Goal: Task Accomplishment & Management: Manage account settings

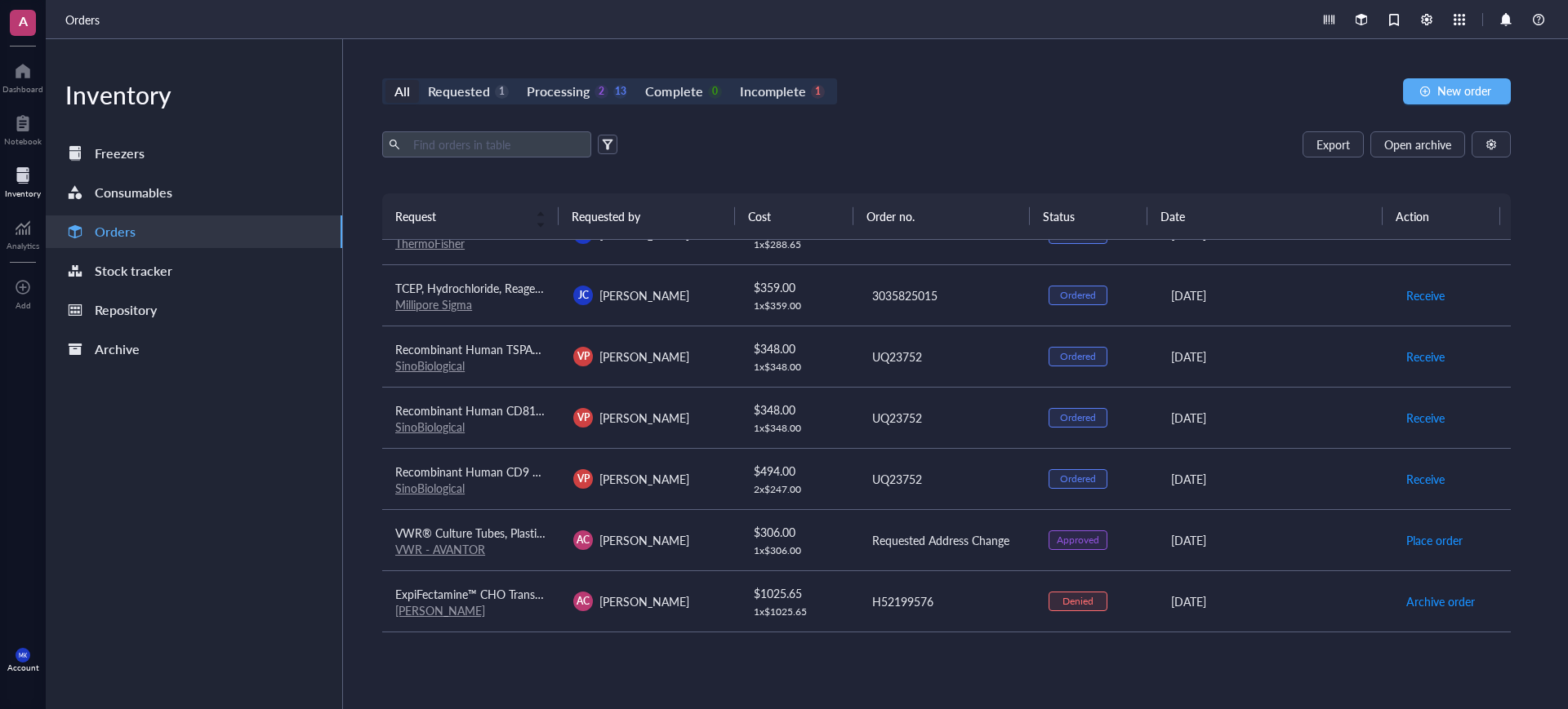
scroll to position [36, 0]
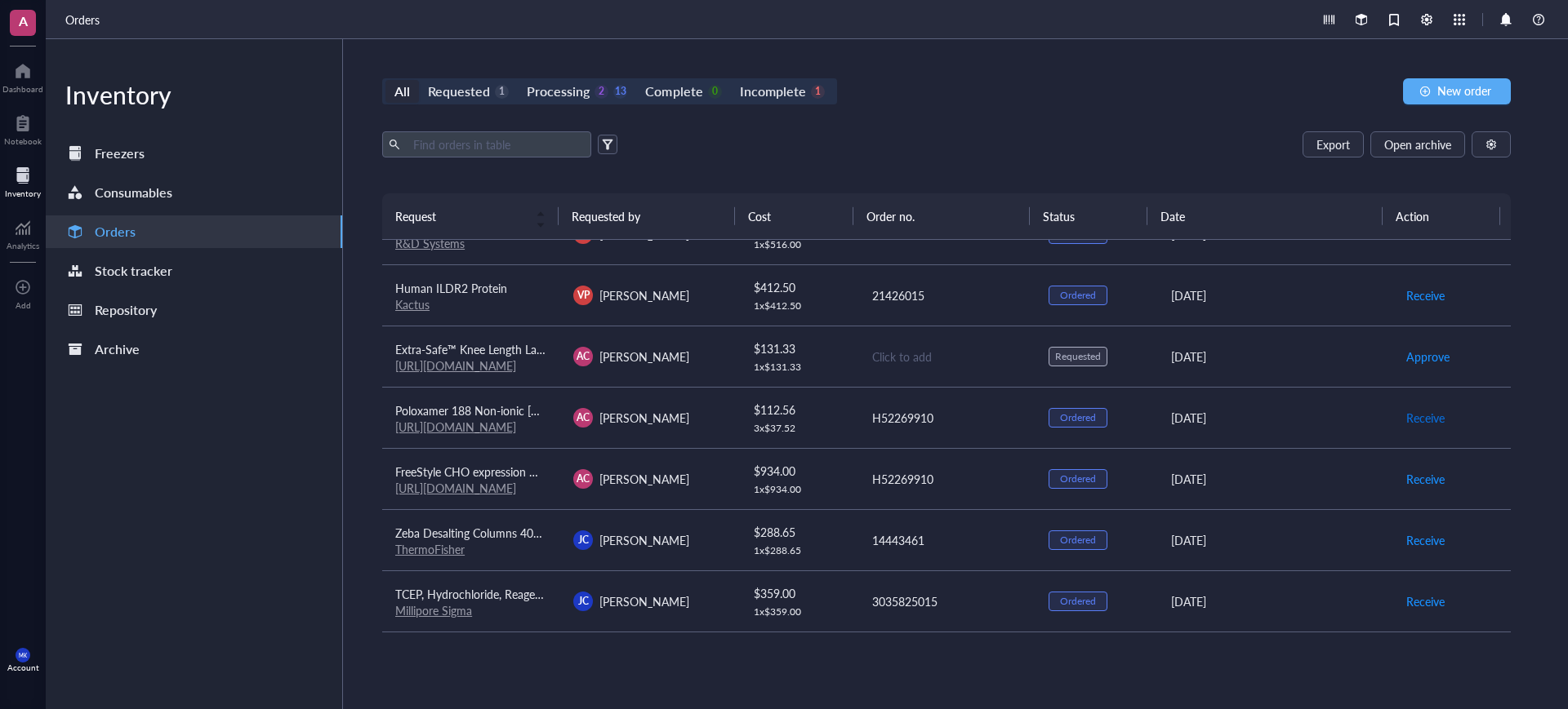
click at [1419, 415] on span "Receive" at bounding box center [1425, 418] width 38 height 18
click at [1417, 477] on span "Receive" at bounding box center [1425, 479] width 38 height 18
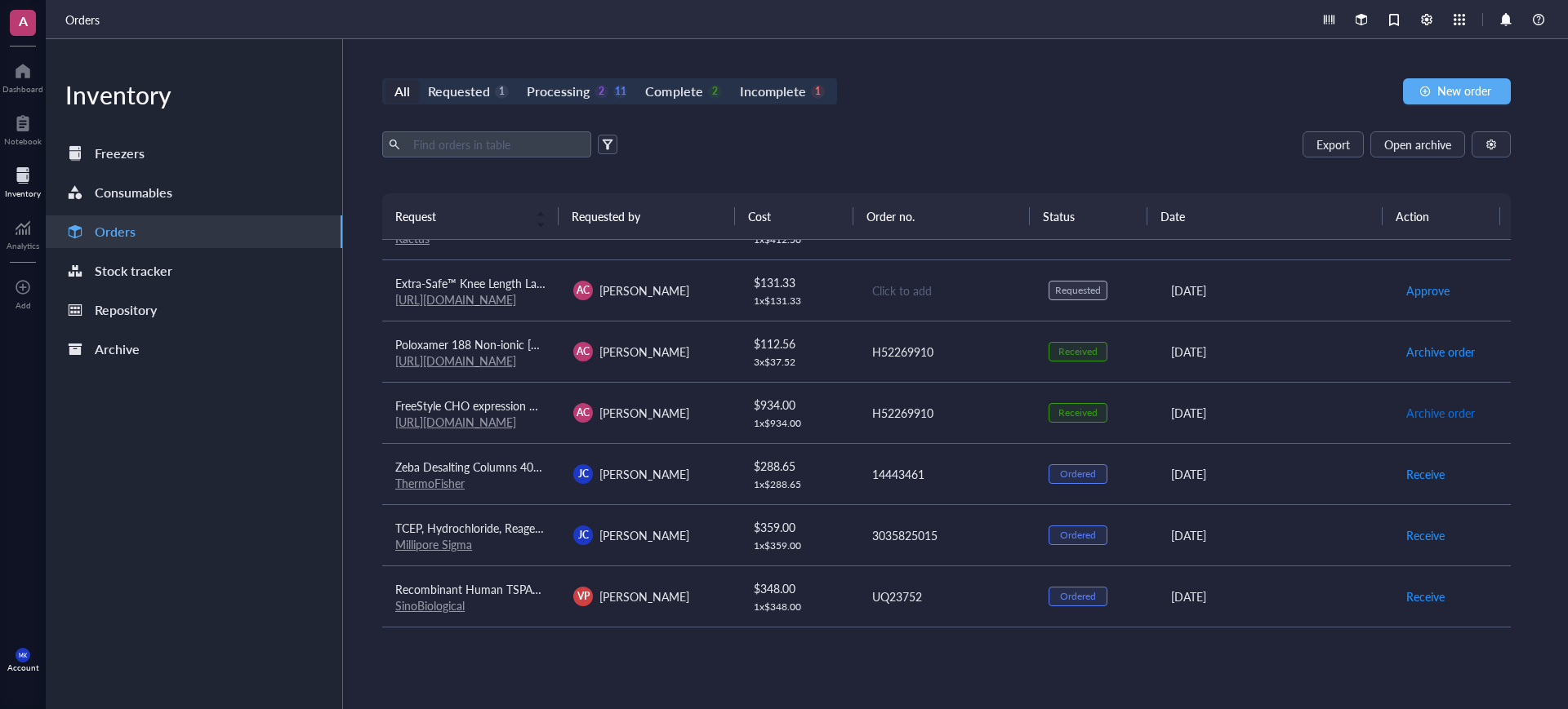
scroll to position [138, 0]
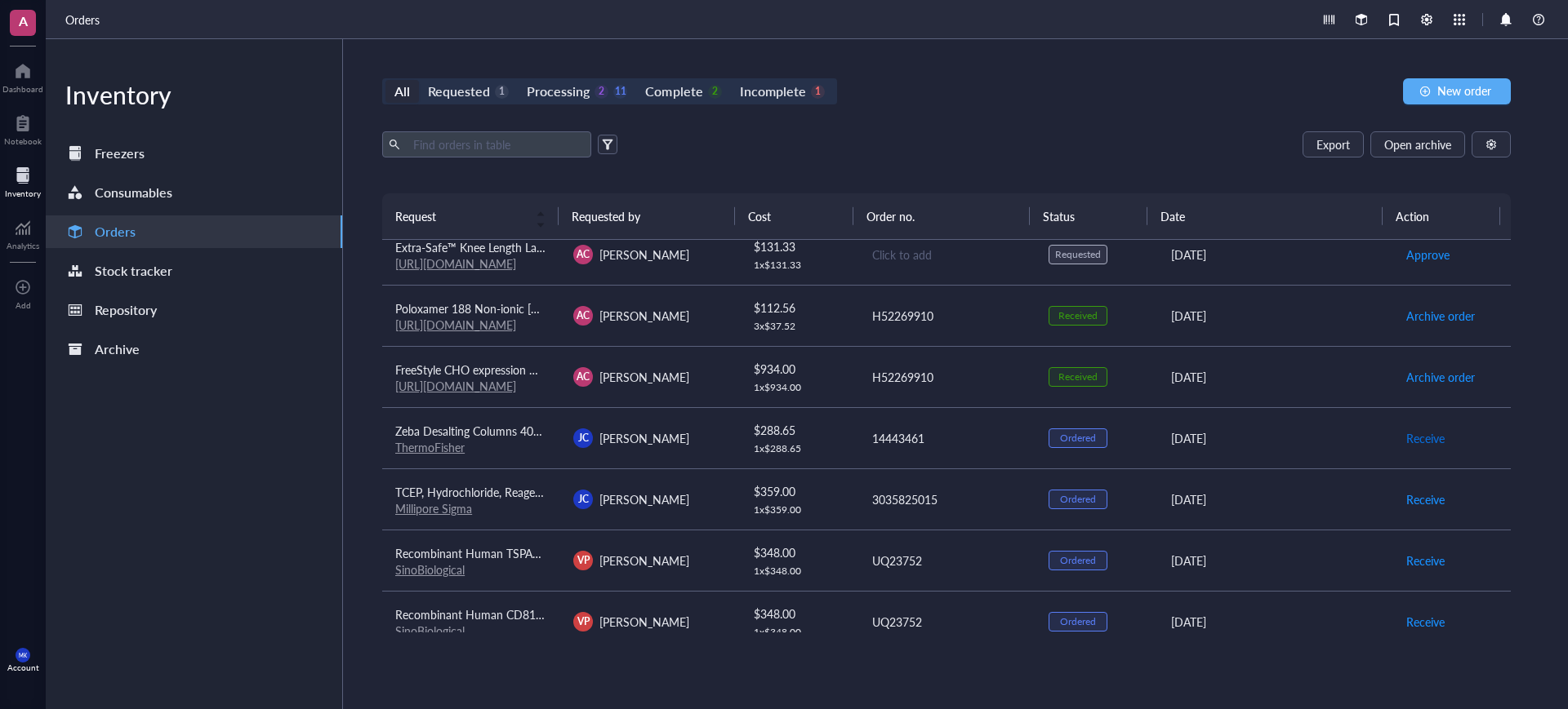
click at [1411, 441] on span "Receive" at bounding box center [1425, 437] width 38 height 18
click at [1418, 500] on span "Receive" at bounding box center [1425, 499] width 38 height 18
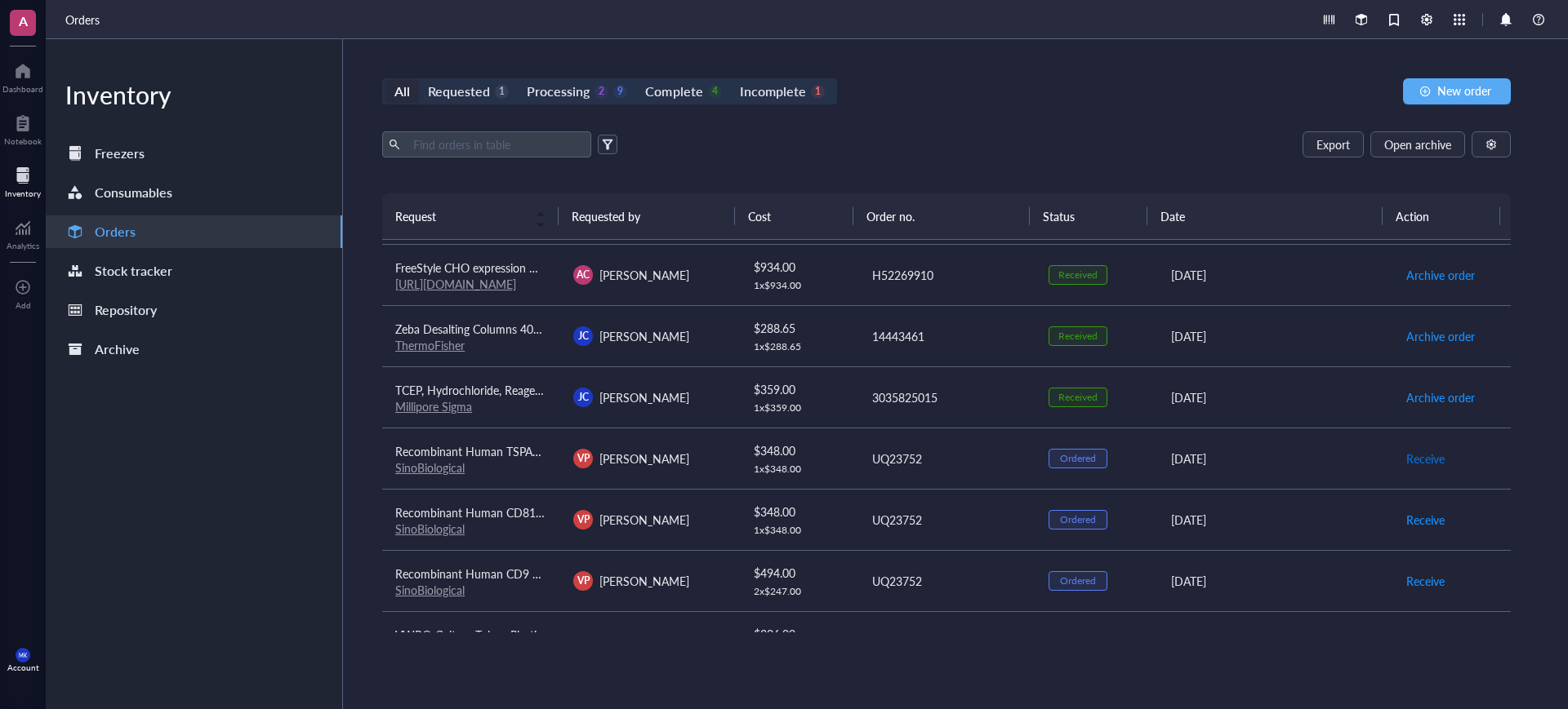
click at [1413, 453] on span "Receive" at bounding box center [1425, 458] width 38 height 18
click at [1406, 526] on span "Receive" at bounding box center [1425, 519] width 38 height 18
click at [1411, 582] on span "Receive" at bounding box center [1425, 581] width 38 height 18
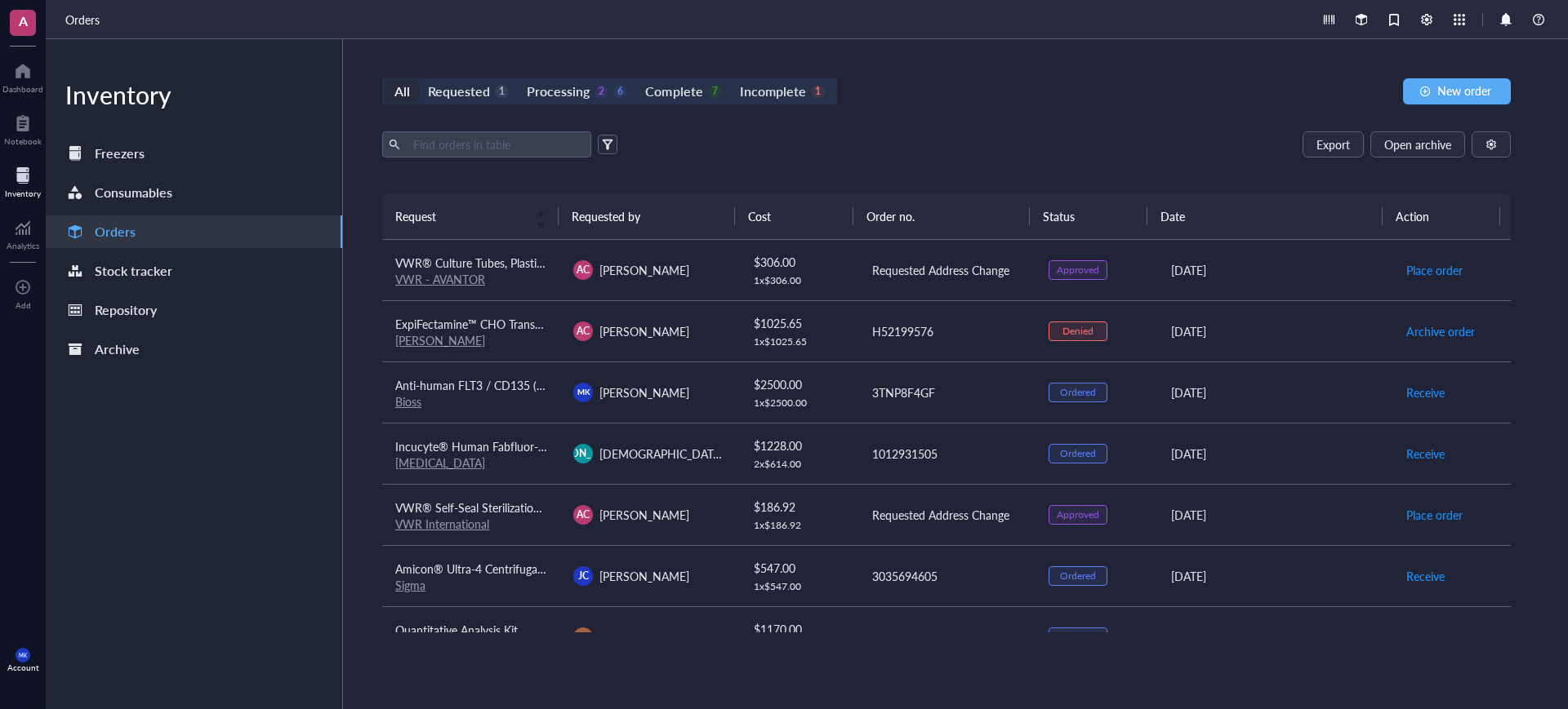
scroll to position [648, 0]
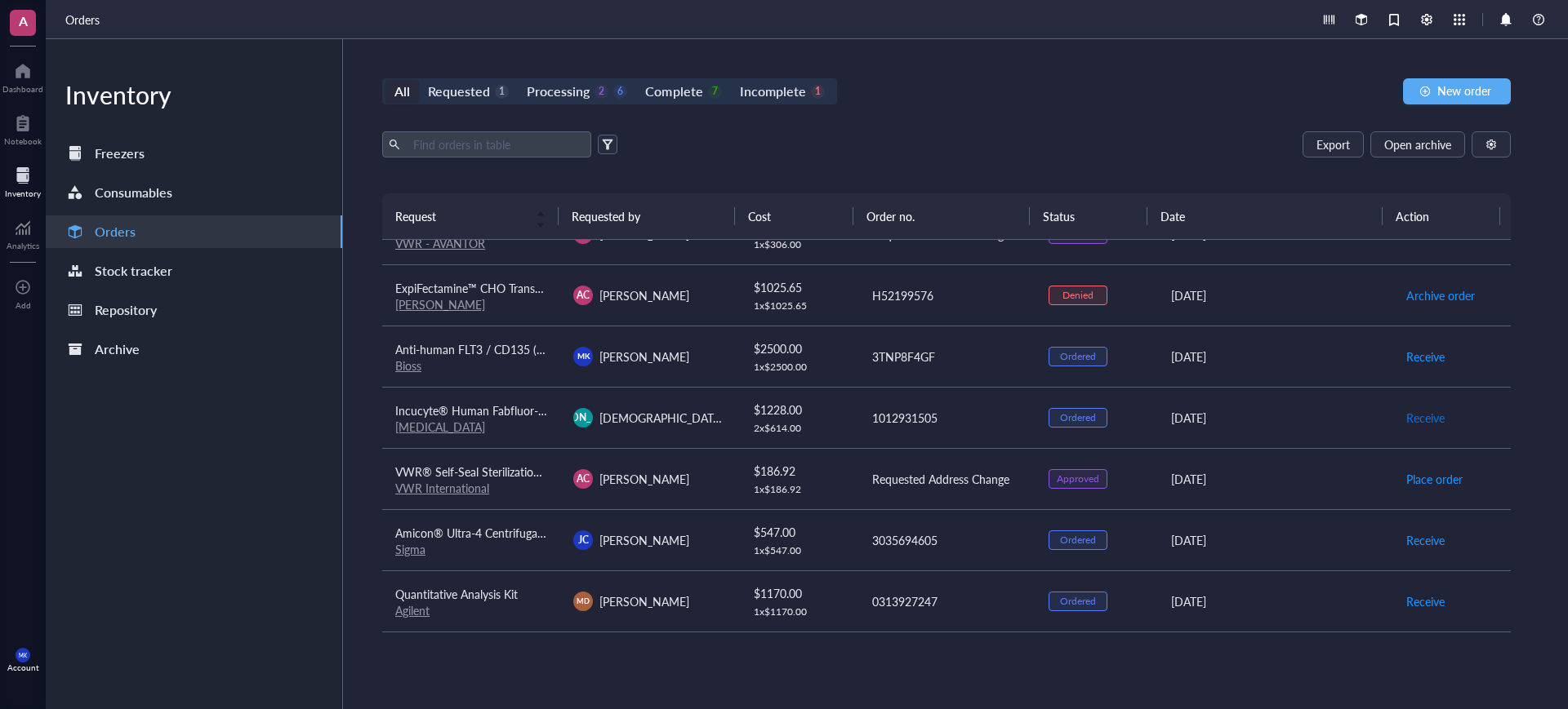
click at [1426, 418] on span "Receive" at bounding box center [1425, 418] width 38 height 18
click at [694, 86] on div "Complete" at bounding box center [673, 91] width 57 height 22
click at [636, 80] on input "Complete 8" at bounding box center [636, 80] width 0 height 0
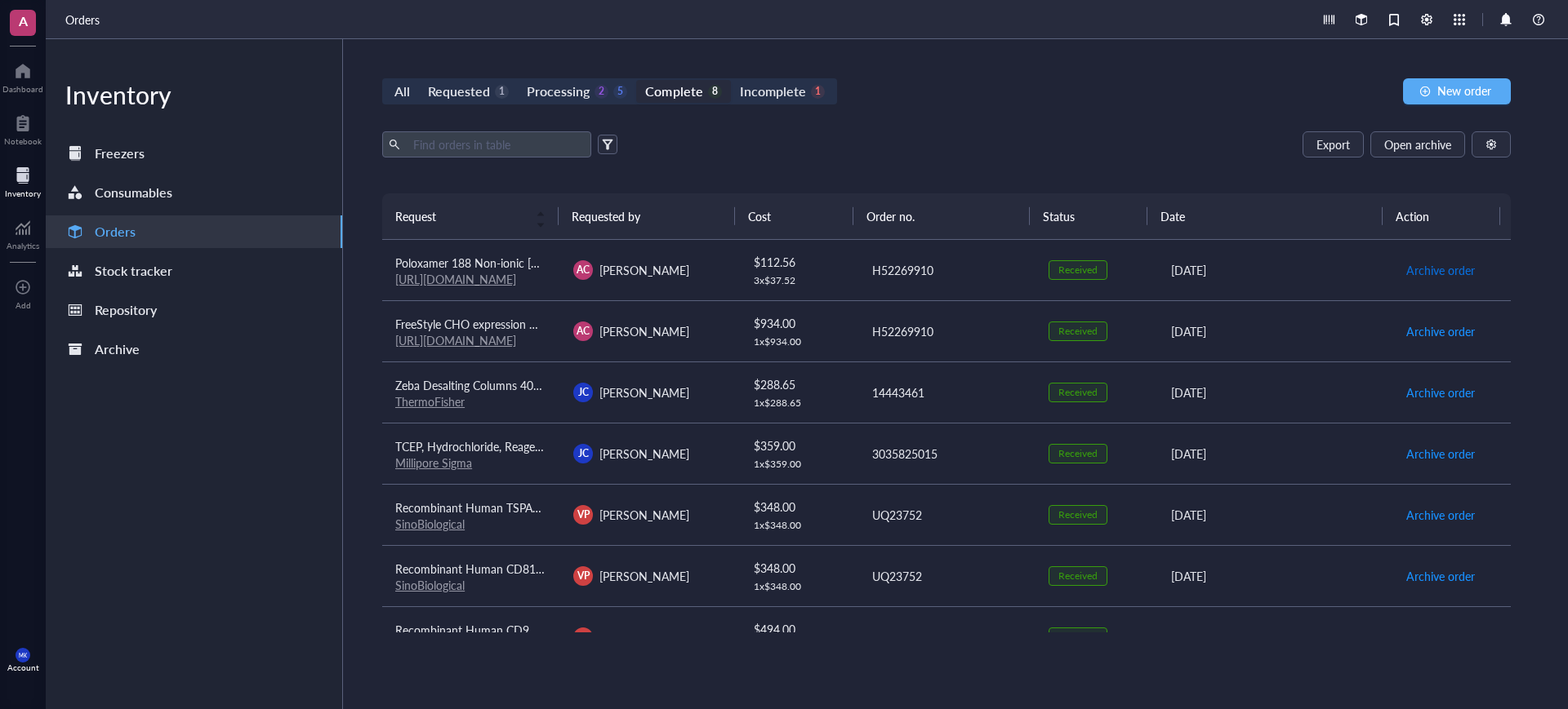
click at [1441, 274] on span "Archive order" at bounding box center [1440, 270] width 68 height 18
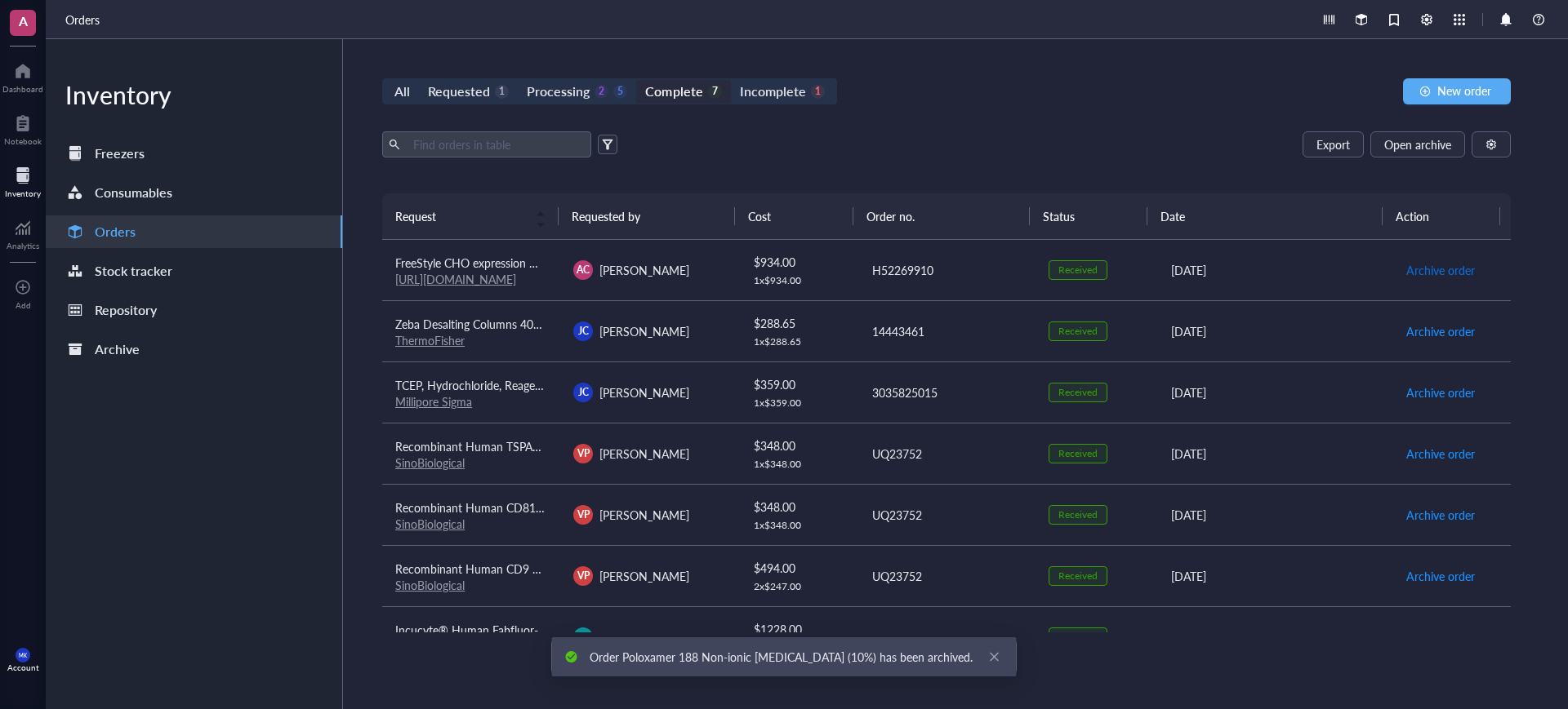
click at [1441, 274] on span "Archive order" at bounding box center [1440, 270] width 68 height 18
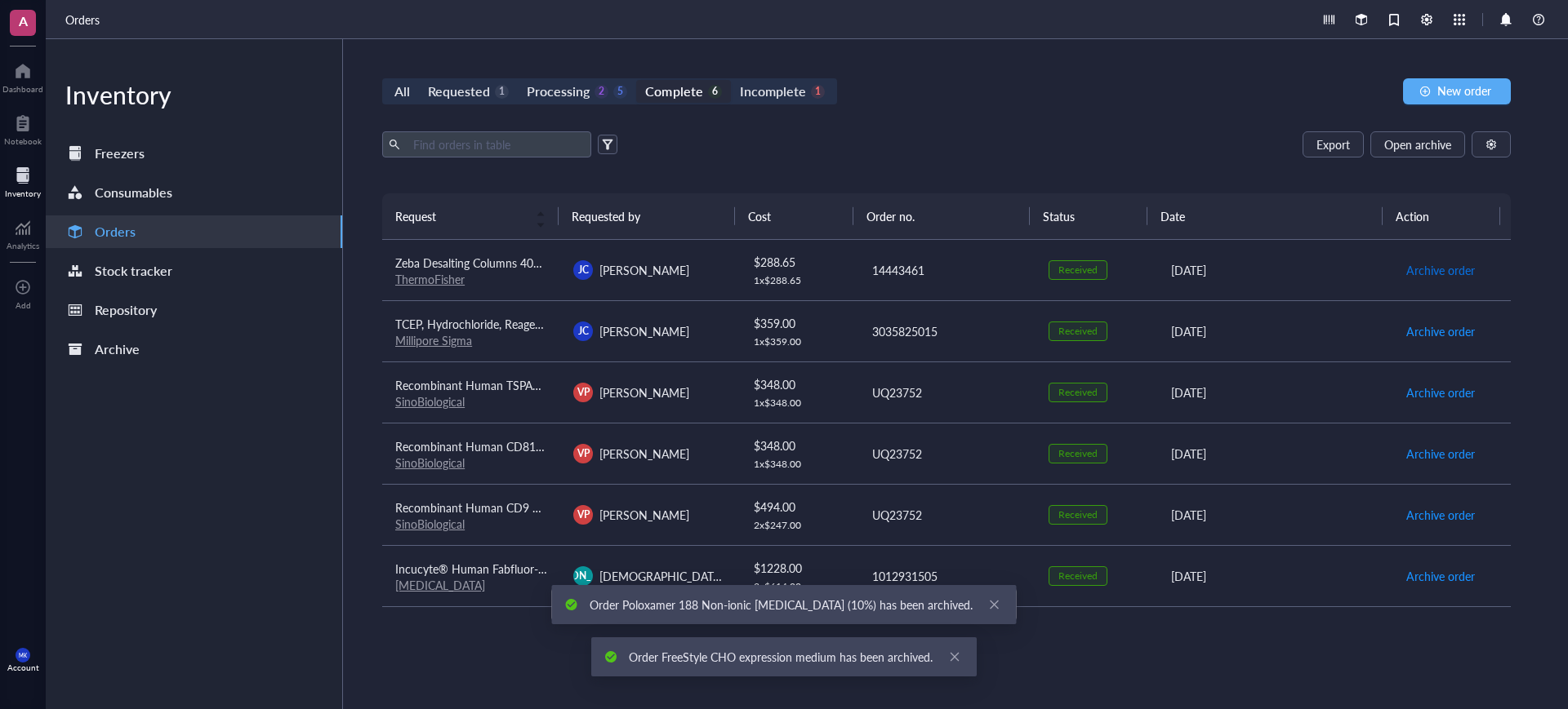
click at [1441, 274] on span "Archive order" at bounding box center [1440, 270] width 68 height 18
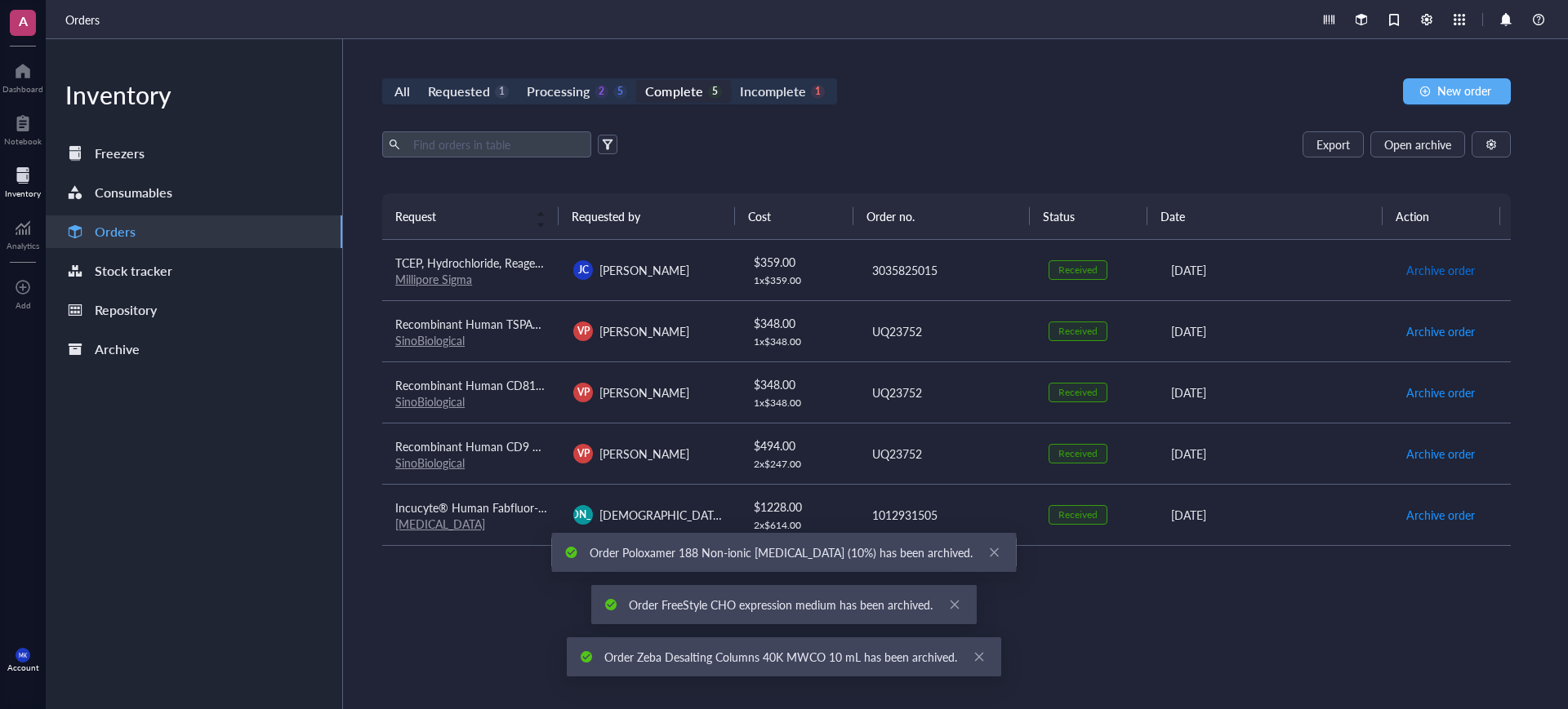
click at [1441, 274] on span "Archive order" at bounding box center [1440, 270] width 68 height 18
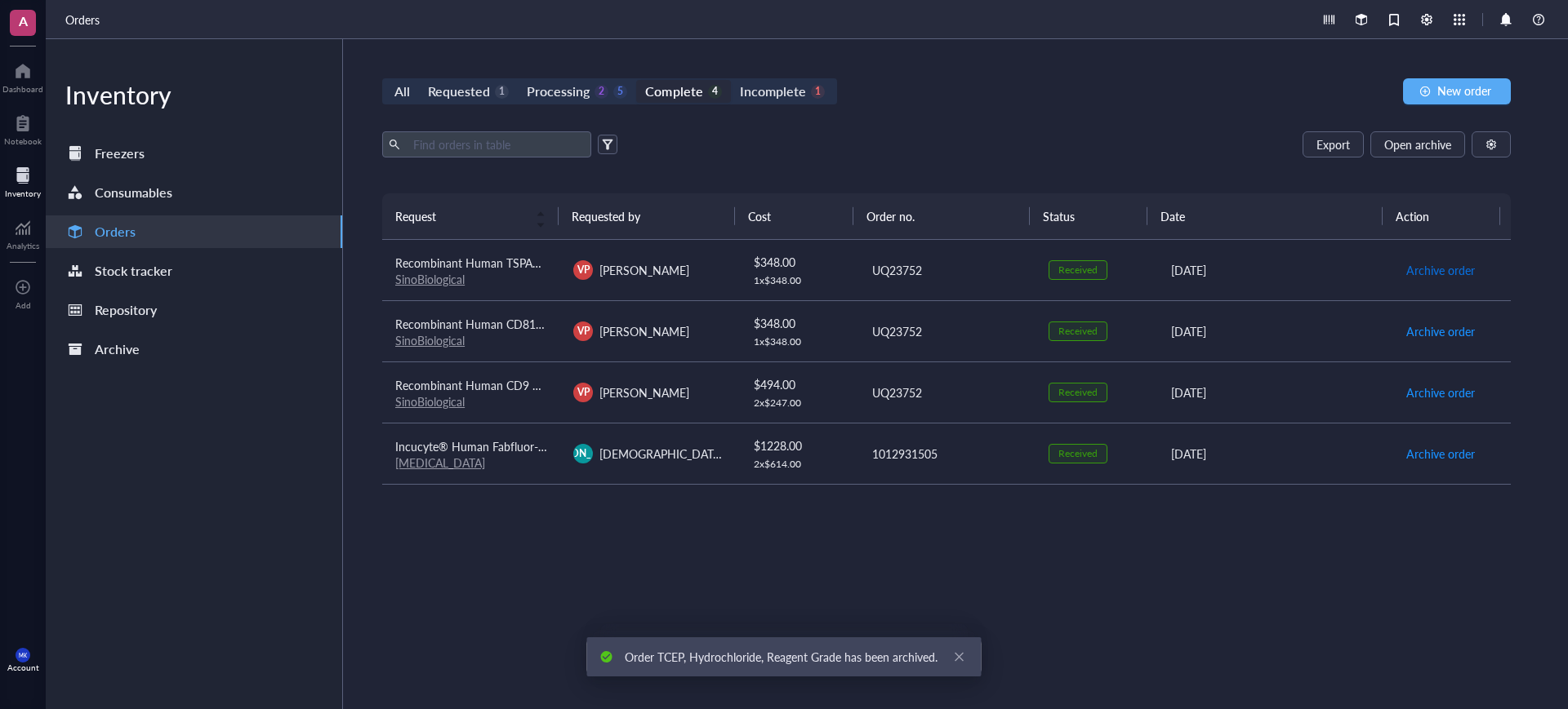
click at [1441, 274] on span "Archive order" at bounding box center [1440, 270] width 68 height 18
click at [1441, 322] on span "Archive order" at bounding box center [1440, 331] width 68 height 18
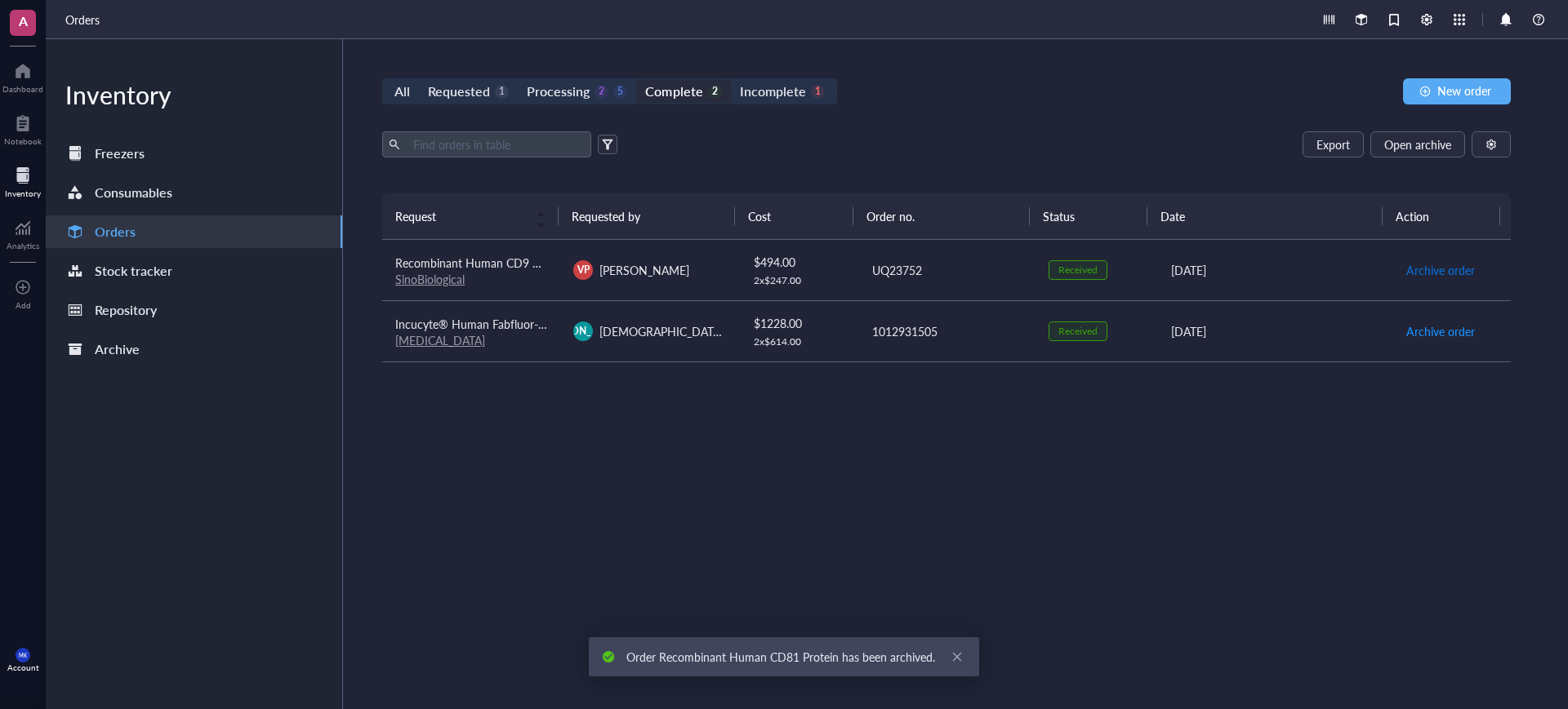
click at [1441, 274] on span "Archive order" at bounding box center [1440, 270] width 68 height 18
click at [1441, 322] on span "Archive order" at bounding box center [1440, 331] width 68 height 18
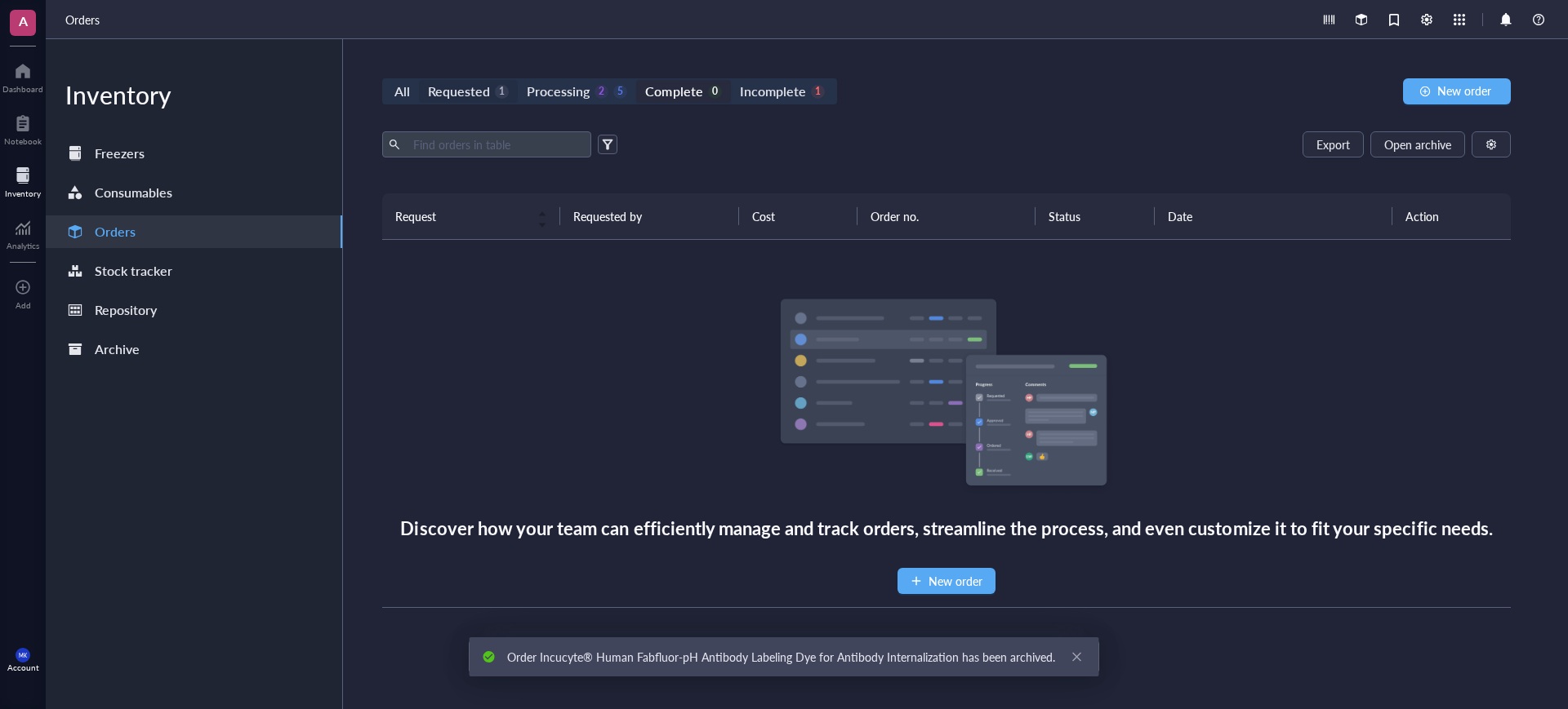
click at [477, 88] on div "Requested" at bounding box center [459, 91] width 62 height 22
click at [419, 80] on input "Requested 1" at bounding box center [419, 80] width 0 height 0
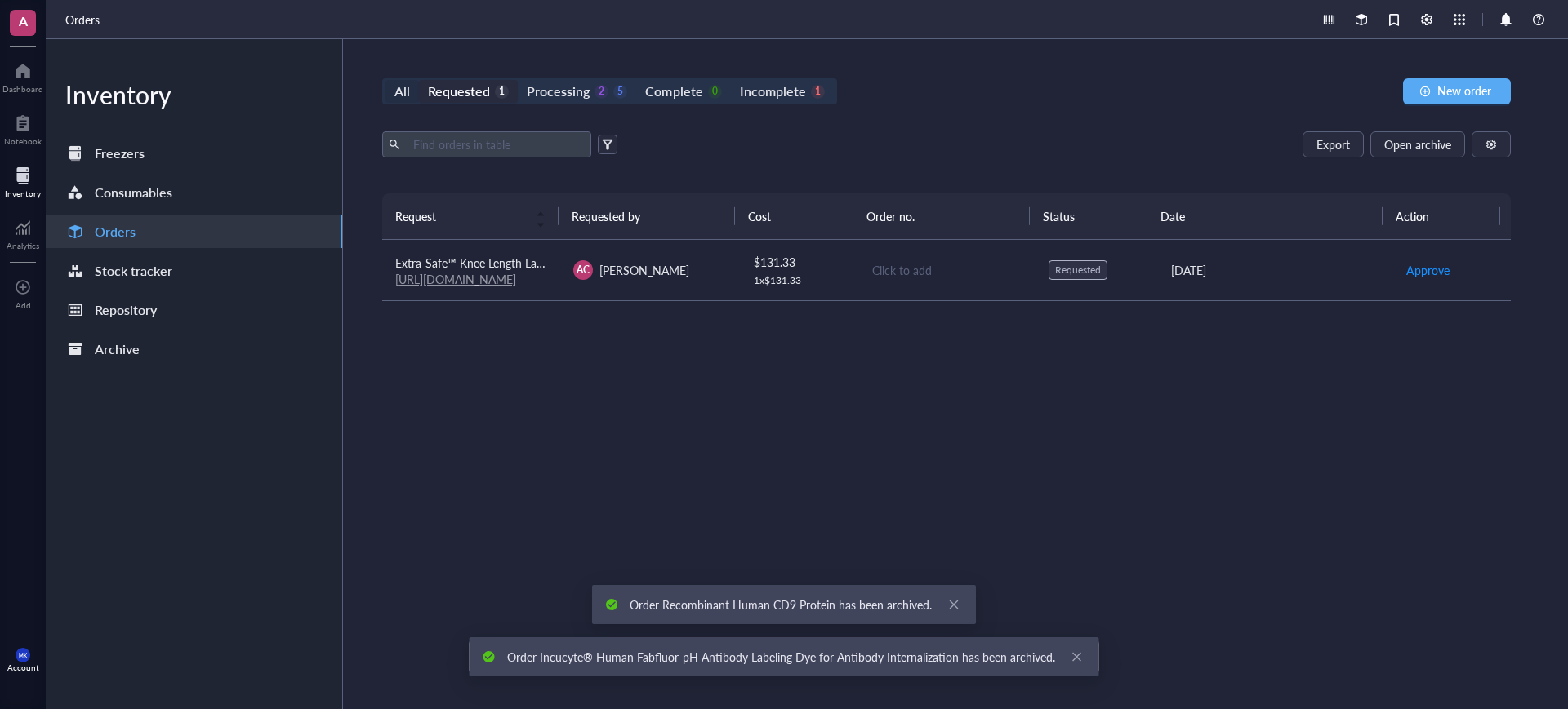
click at [410, 90] on div "All" at bounding box center [402, 91] width 34 height 22
click at [385, 80] on input "All" at bounding box center [385, 80] width 0 height 0
